Goal: Information Seeking & Learning: Stay updated

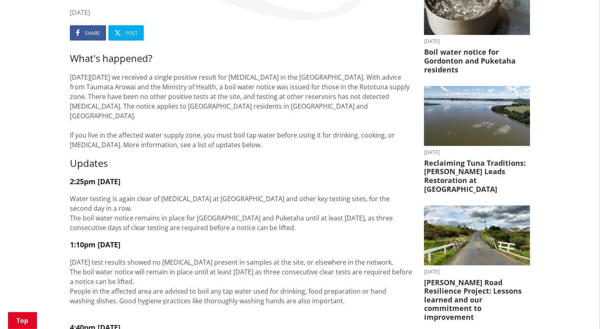
scroll to position [178, 0]
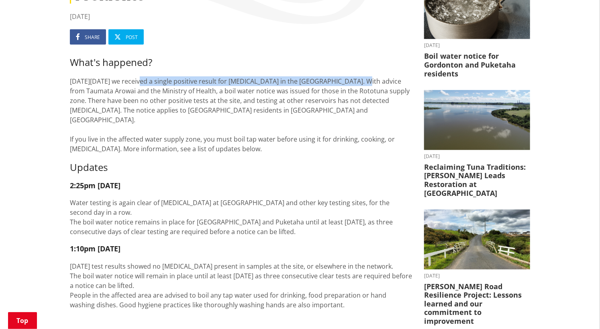
drag, startPoint x: 141, startPoint y: 79, endPoint x: 350, endPoint y: 78, distance: 208.9
click at [350, 78] on p "On Saturday 4 October we received a single positive result for E. coli in the R…" at bounding box center [241, 114] width 342 height 77
copy p "we received a single positive result for E. coli in the Rototuna Reservoir"
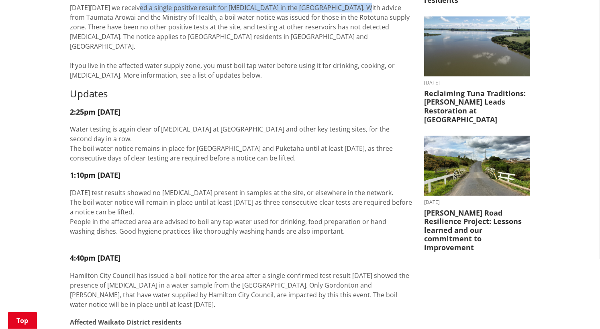
scroll to position [251, 0]
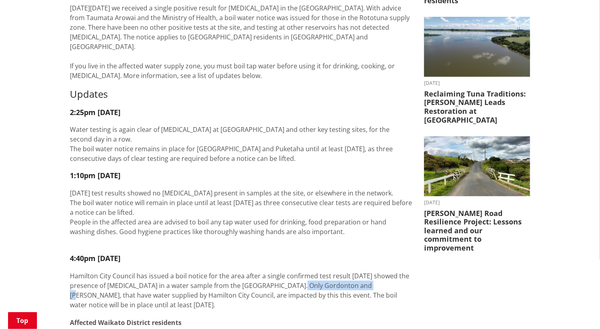
drag, startPoint x: 284, startPoint y: 265, endPoint x: 358, endPoint y: 267, distance: 74.7
click at [358, 271] on p "Hamilton City Council has issued a boil notice for the area after a single conf…" at bounding box center [241, 290] width 342 height 39
copy p "Gordonton and Puketaha"
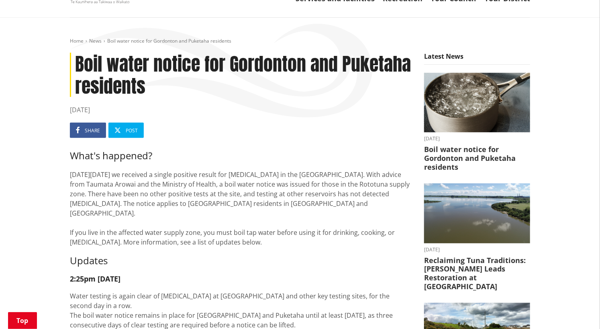
scroll to position [0, 0]
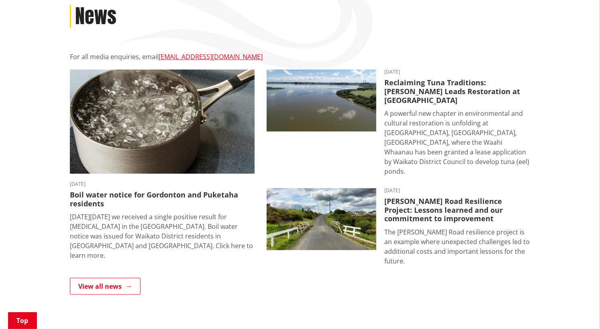
scroll to position [133, 0]
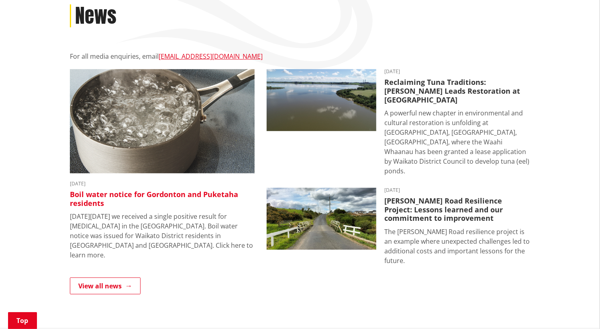
click at [147, 194] on h3 "Boil water notice for Gordonton and Puketaha residents" at bounding box center [162, 198] width 185 height 17
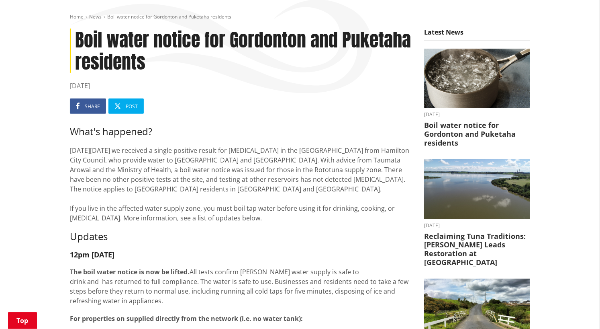
scroll to position [109, 0]
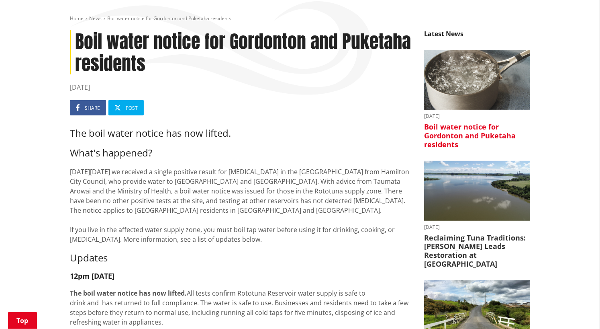
scroll to position [108, 0]
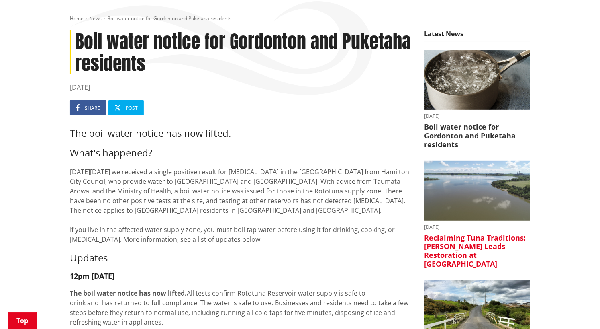
click at [453, 239] on h3 "Reclaiming Tuna Traditions: [PERSON_NAME] Leads Restoration at [GEOGRAPHIC_DATA]" at bounding box center [477, 250] width 106 height 35
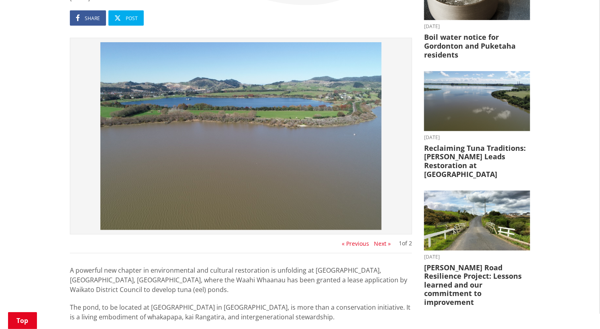
scroll to position [197, 0]
click at [380, 247] on div "1 of 2 « Previous Next »" at bounding box center [241, 145] width 342 height 215
click at [376, 242] on button "Next »" at bounding box center [382, 244] width 17 height 6
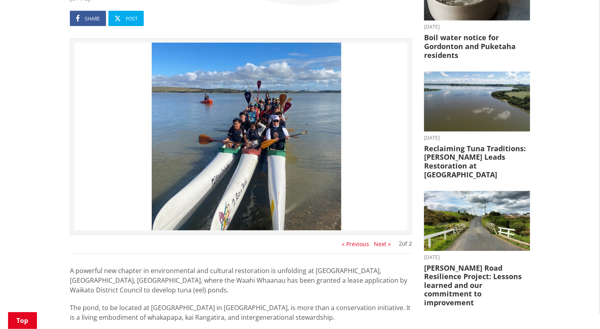
click at [376, 242] on button "Next »" at bounding box center [382, 244] width 17 height 6
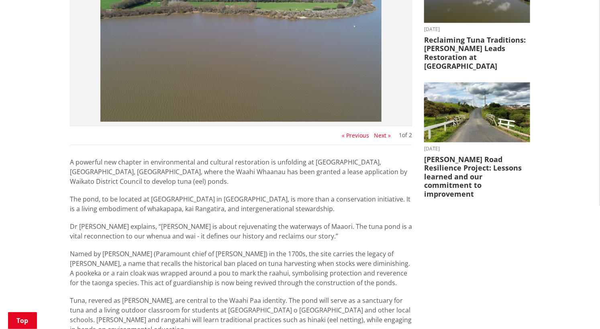
scroll to position [233, 0]
